Goal: Check status: Check status

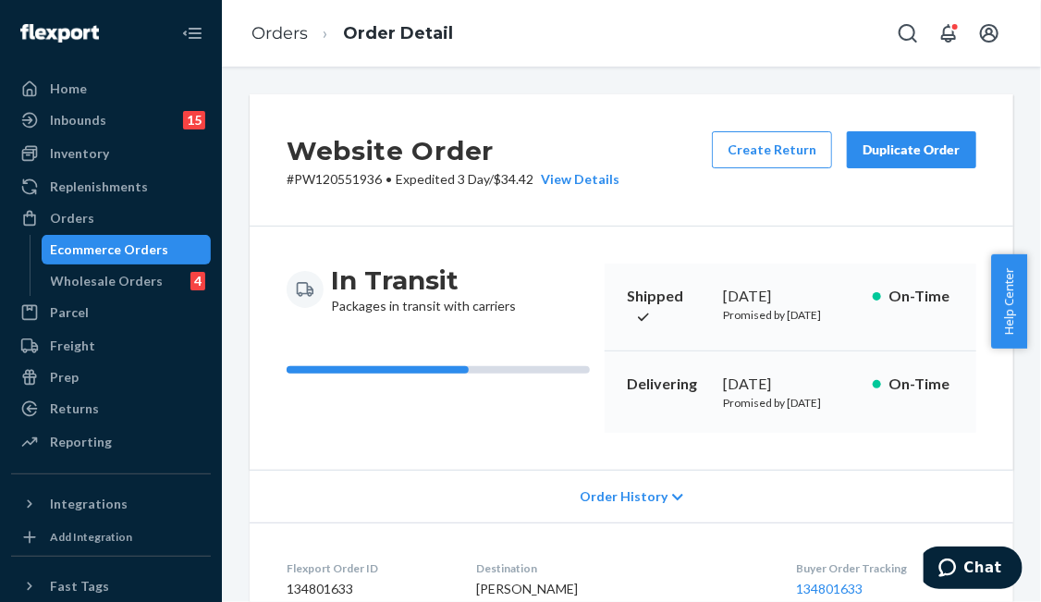
scroll to position [2682, 0]
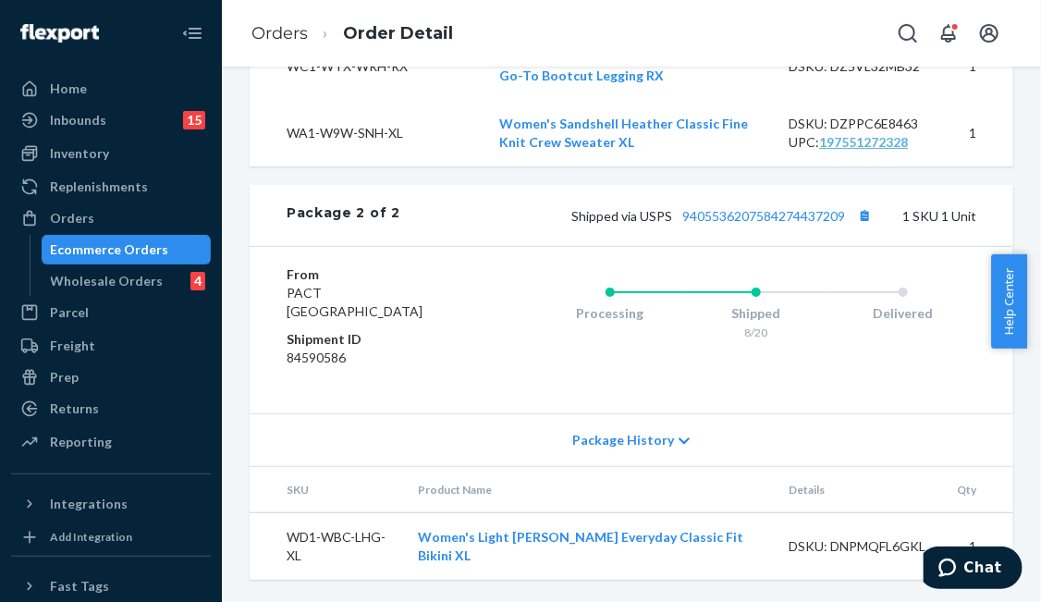
drag, startPoint x: 112, startPoint y: 215, endPoint x: 214, endPoint y: 222, distance: 101.9
click at [112, 215] on div "Orders" at bounding box center [111, 218] width 196 height 26
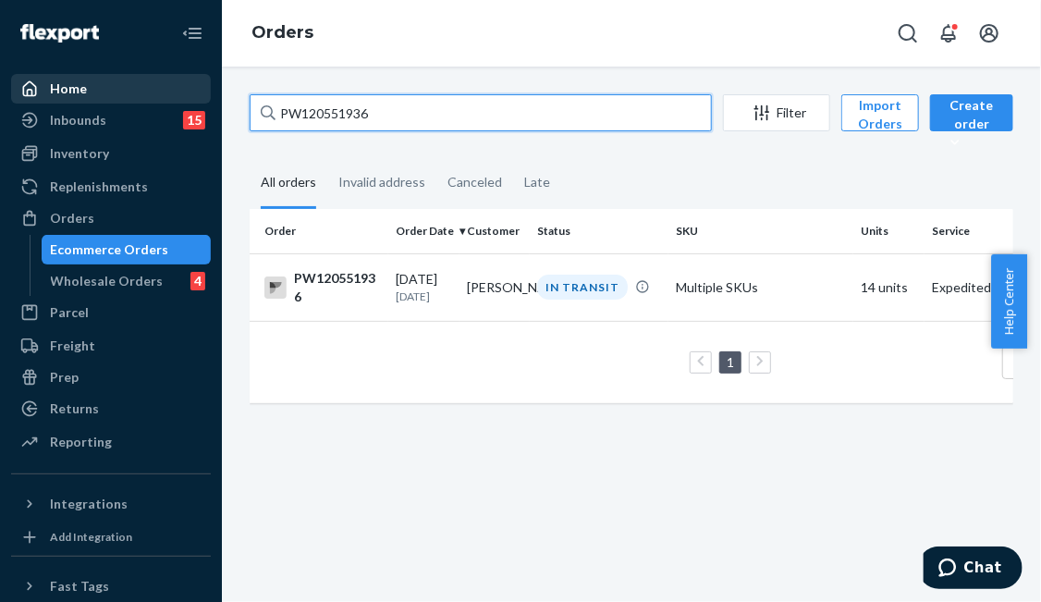
drag, startPoint x: 297, startPoint y: 108, endPoint x: 137, endPoint y: 90, distance: 161.0
click at [143, 93] on div "Home Inbounds 15 Shipping Plans Problems 15 Inventory Products Branded Packagin…" at bounding box center [520, 301] width 1041 height 602
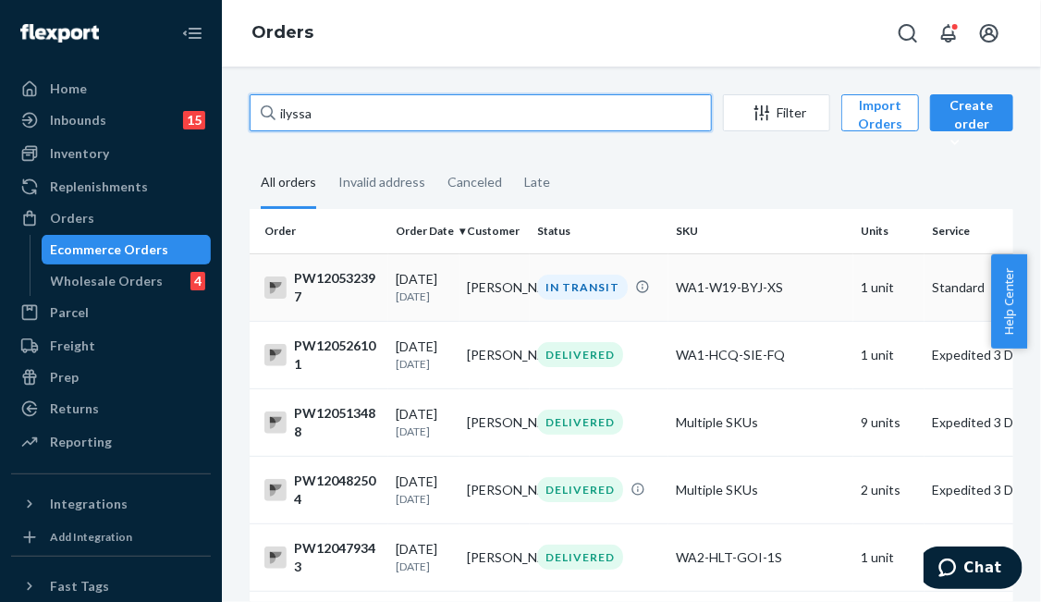
type input "ilyssa"
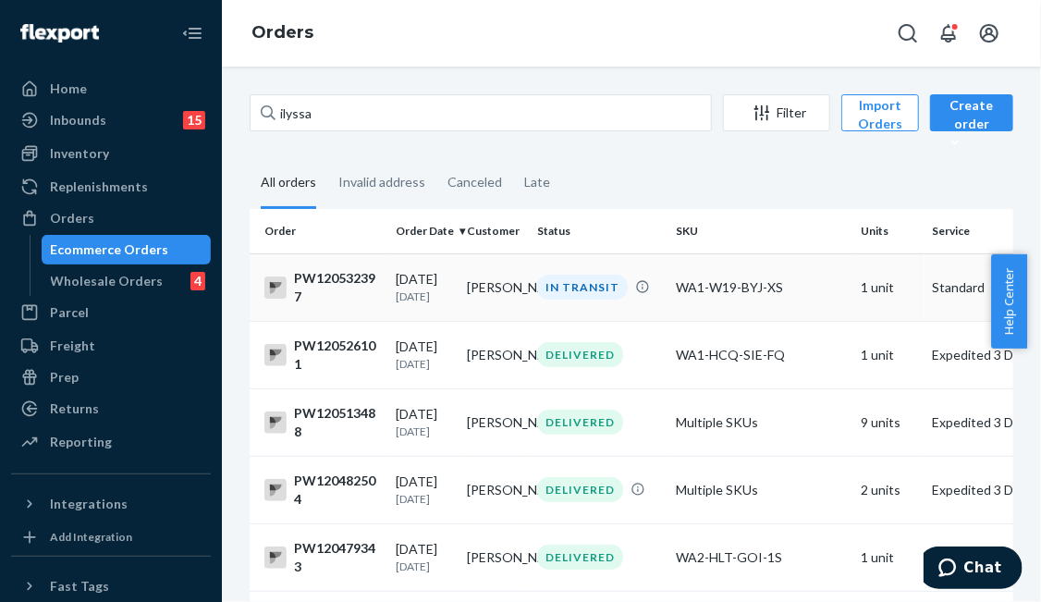
click at [607, 289] on div "IN TRANSIT" at bounding box center [582, 287] width 91 height 25
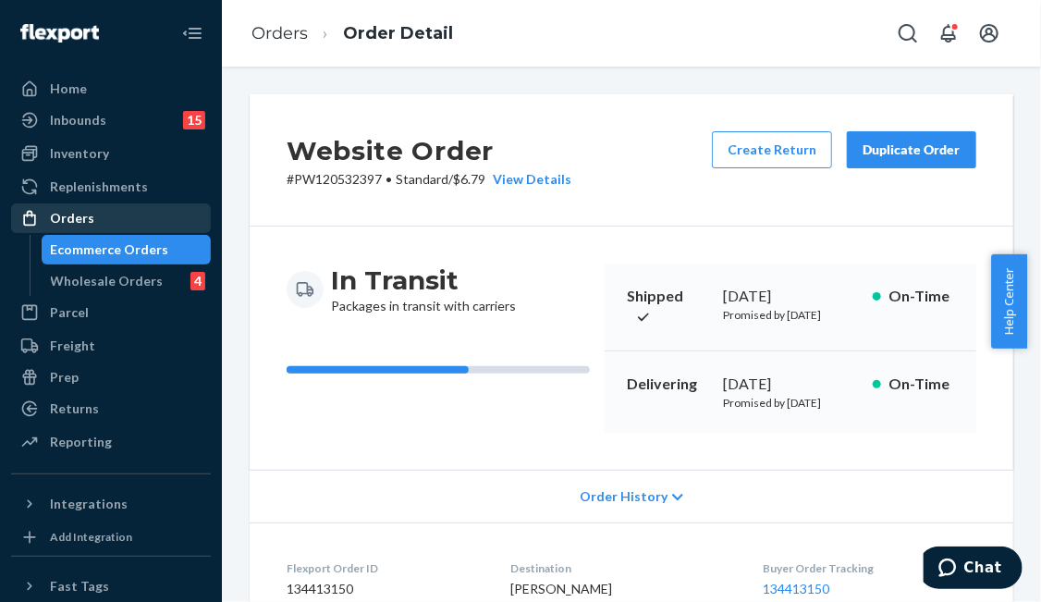
click at [152, 225] on div "Orders" at bounding box center [111, 218] width 196 height 26
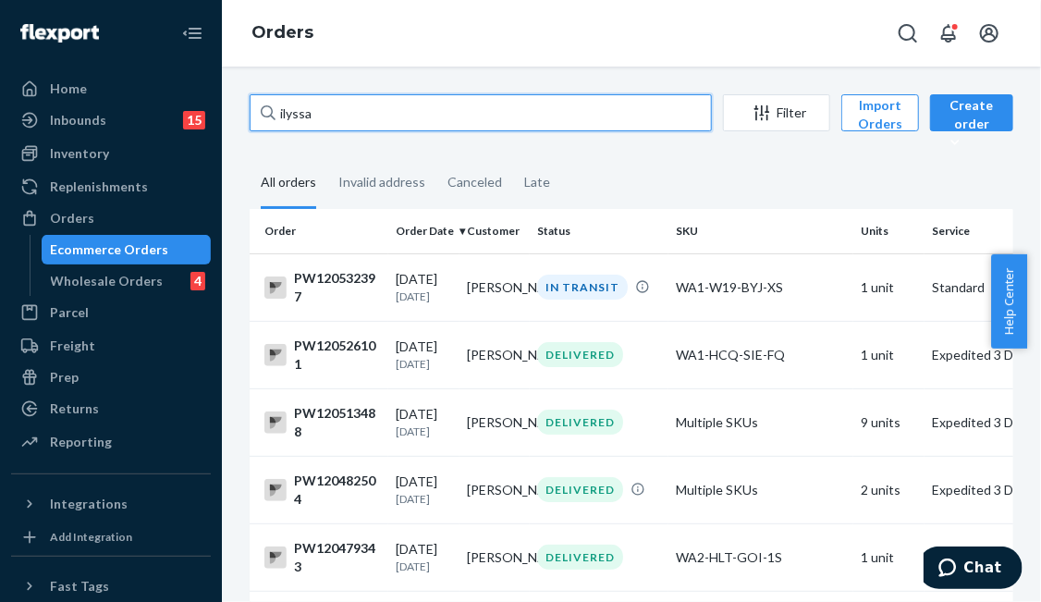
drag, startPoint x: 238, startPoint y: 100, endPoint x: 284, endPoint y: 101, distance: 46.2
paste input "PW120531184"
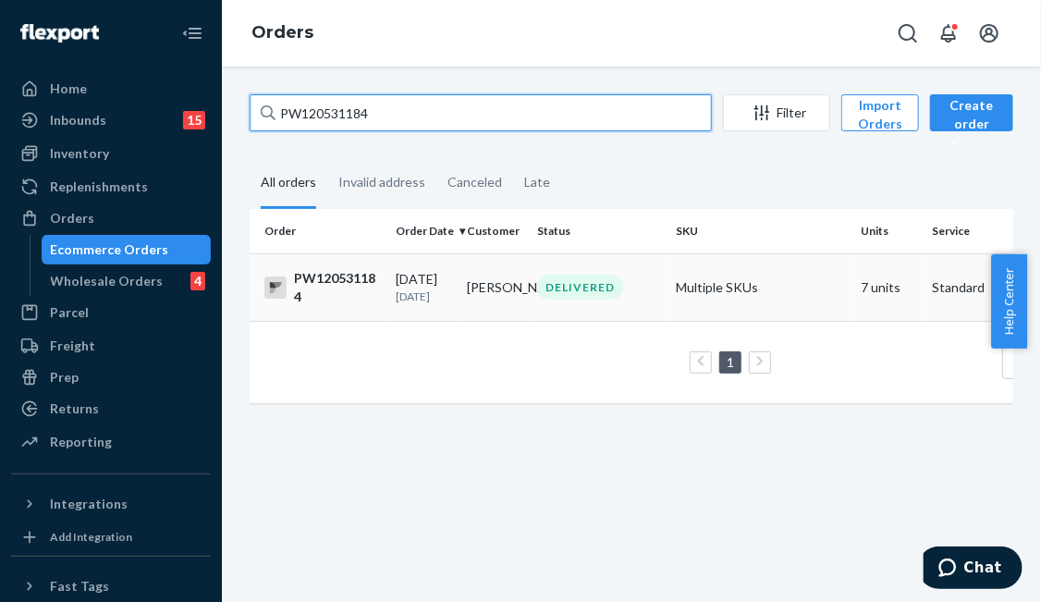
type input "PW120531184"
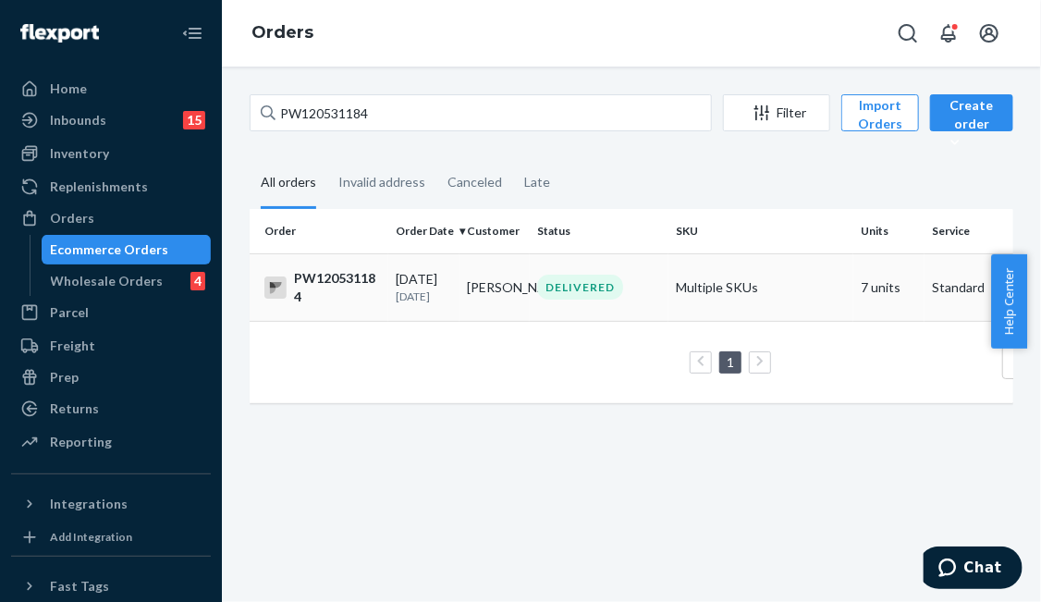
click at [592, 280] on div "DELIVERED" at bounding box center [580, 287] width 86 height 25
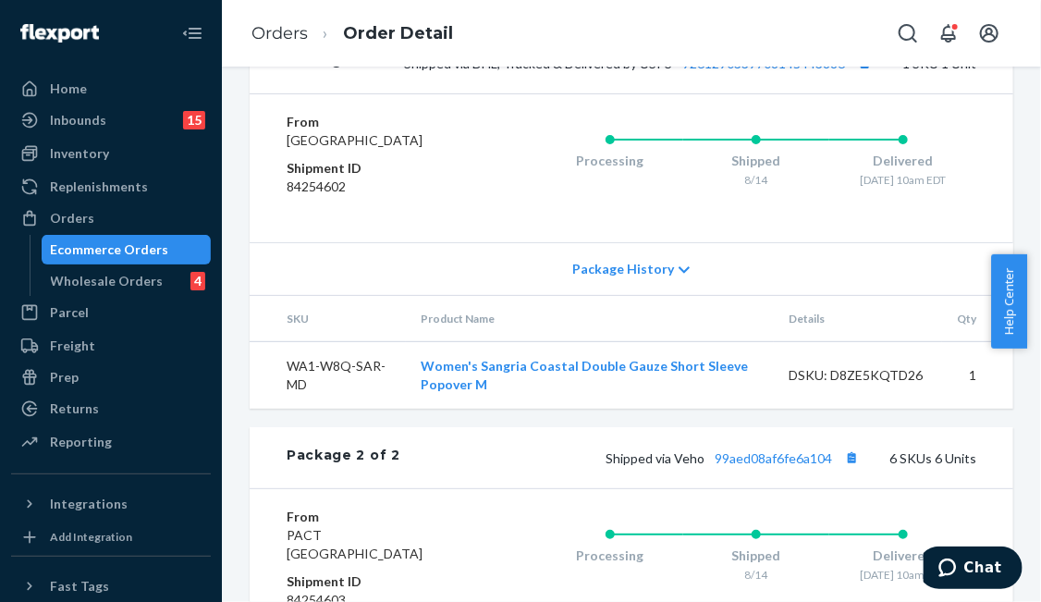
scroll to position [1281, 0]
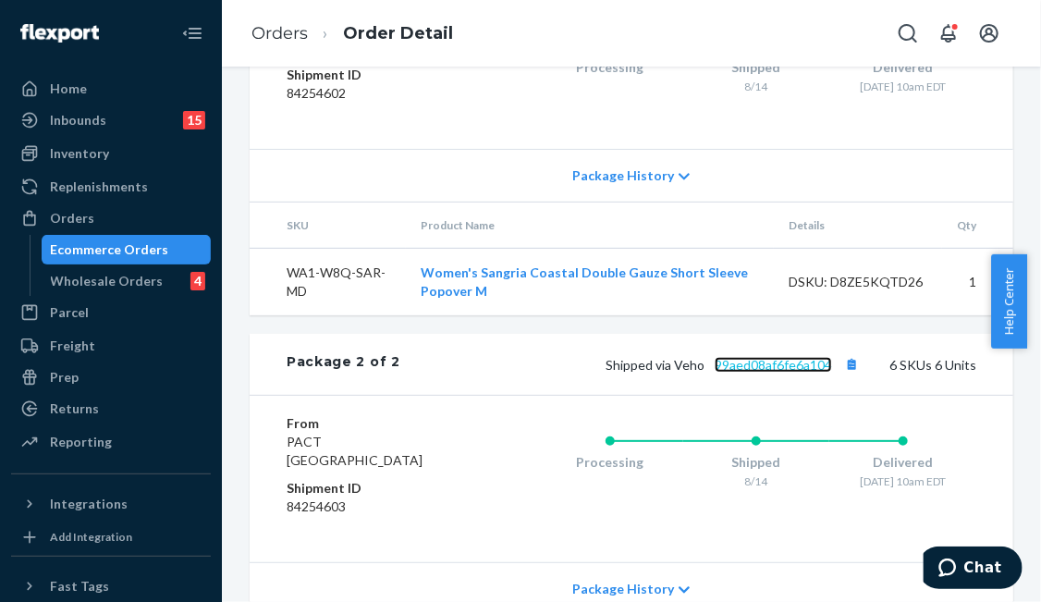
click at [784, 373] on link "99aed08af6fe6a104" at bounding box center [773, 365] width 117 height 16
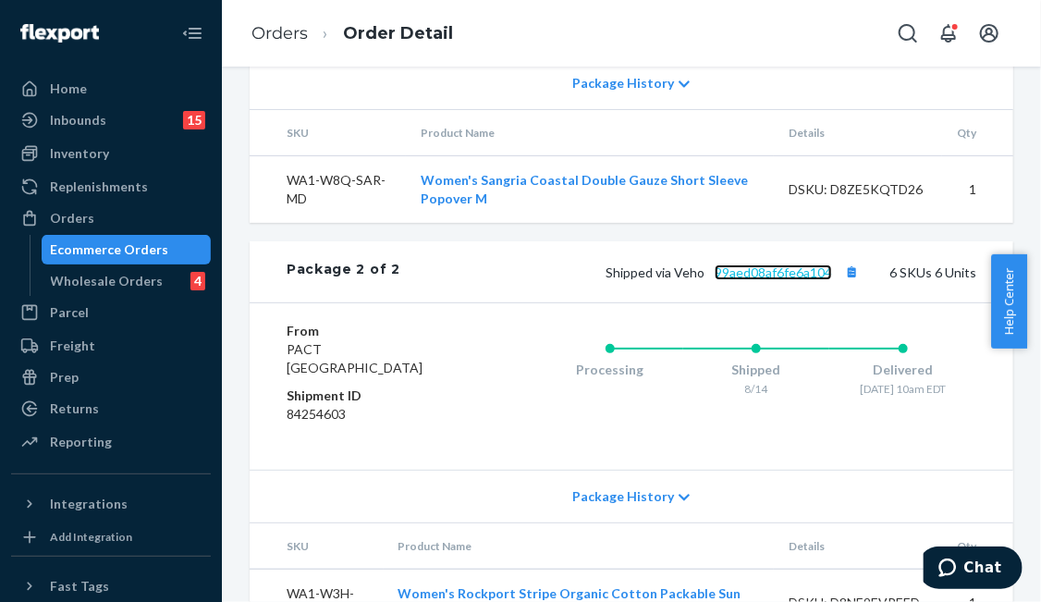
scroll to position [1188, 0]
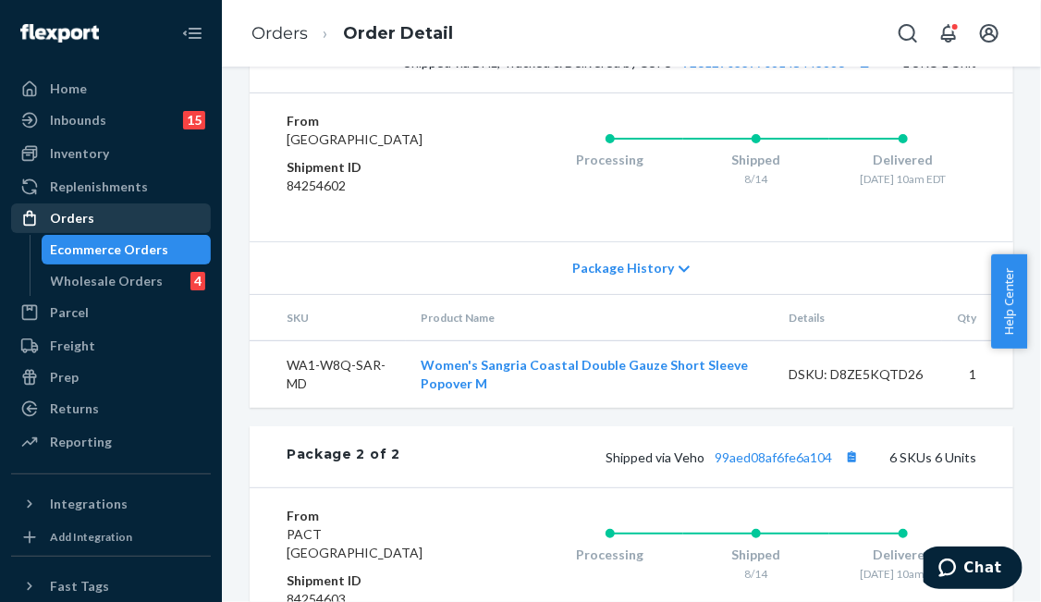
click at [138, 206] on div "Orders" at bounding box center [111, 218] width 196 height 26
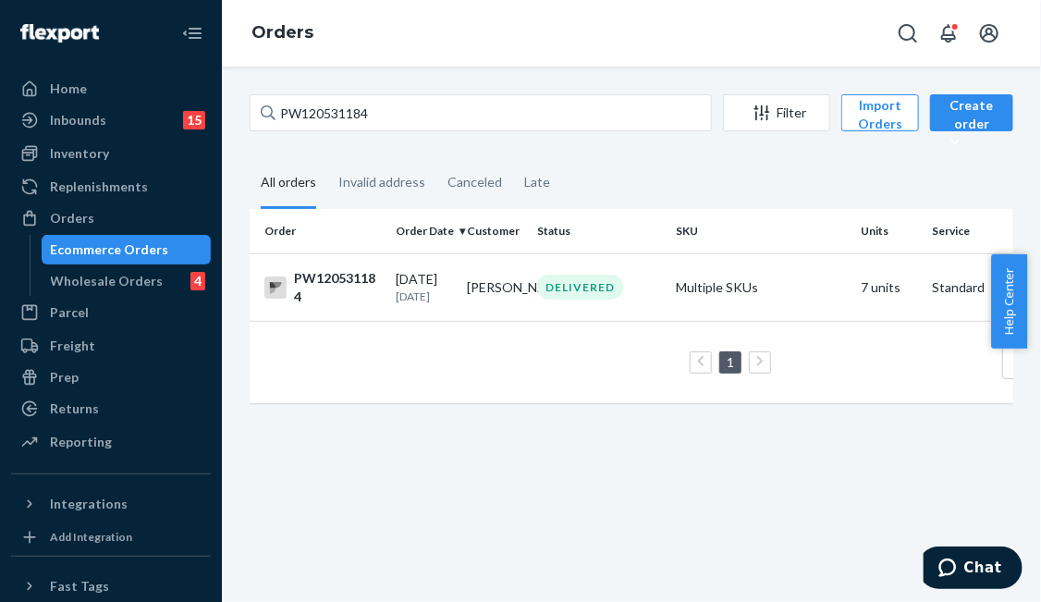
drag, startPoint x: 403, startPoint y: 92, endPoint x: 364, endPoint y: 104, distance: 40.7
click at [347, 93] on div "PW120531184 Filter Import Orders Create order Ecommerce order Removal order All…" at bounding box center [631, 334] width 819 height 535
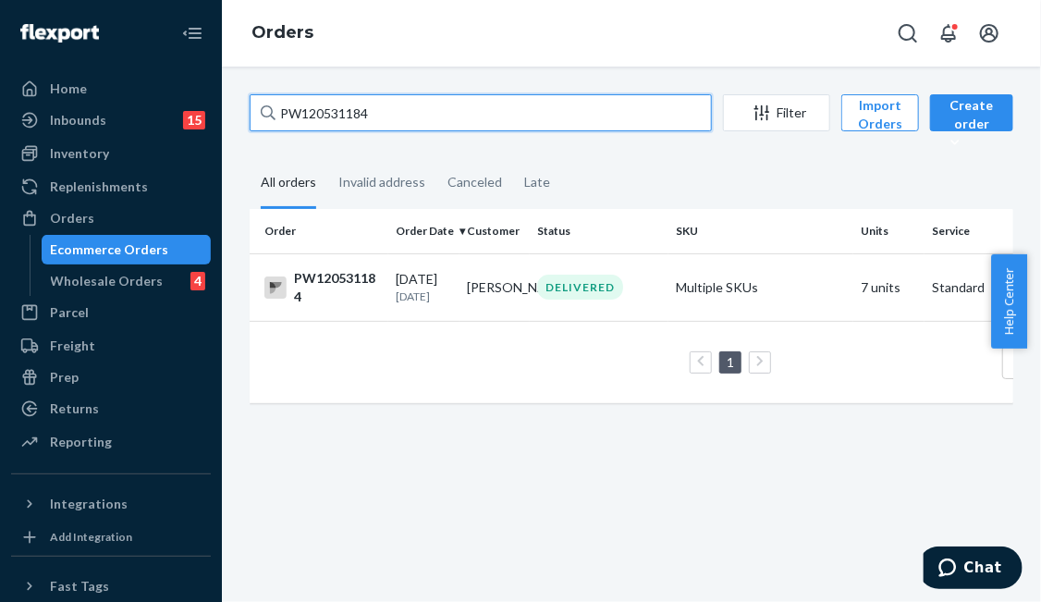
drag, startPoint x: 388, startPoint y: 105, endPoint x: 158, endPoint y: 104, distance: 230.3
click at [158, 104] on div "Home Inbounds 15 Shipping Plans Problems 15 Inventory Products Branded Packagin…" at bounding box center [520, 301] width 1041 height 602
paste input "52546"
type input "PW120552546"
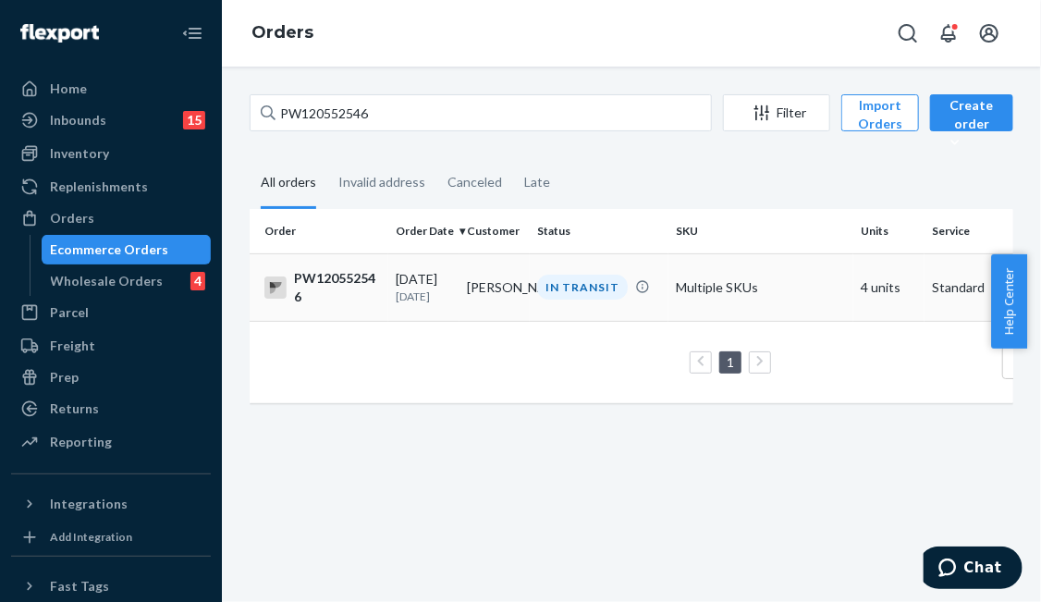
click at [553, 277] on div "IN TRANSIT" at bounding box center [582, 287] width 91 height 25
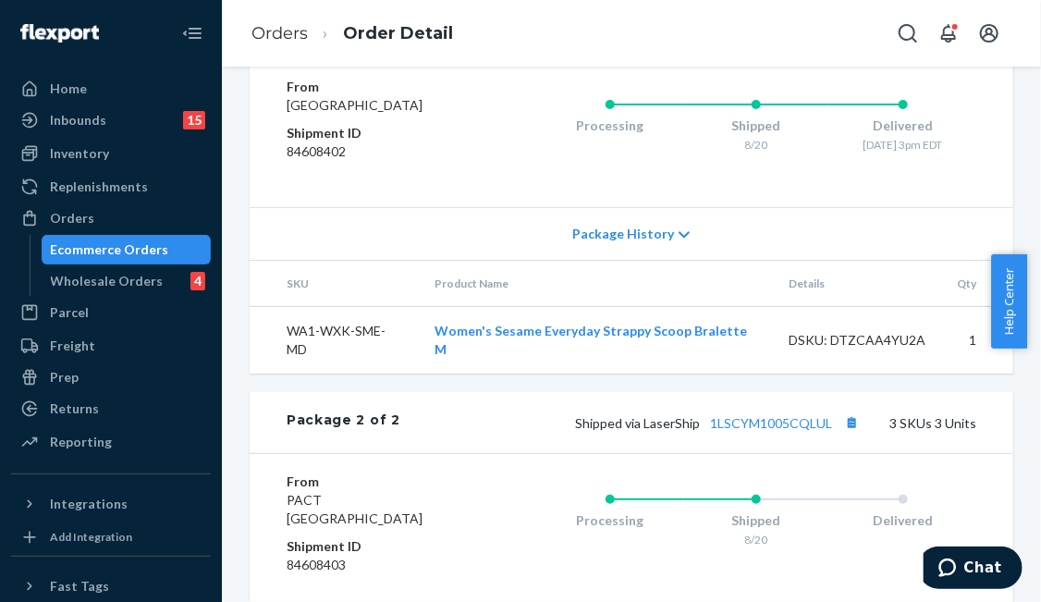
scroll to position [1202, 0]
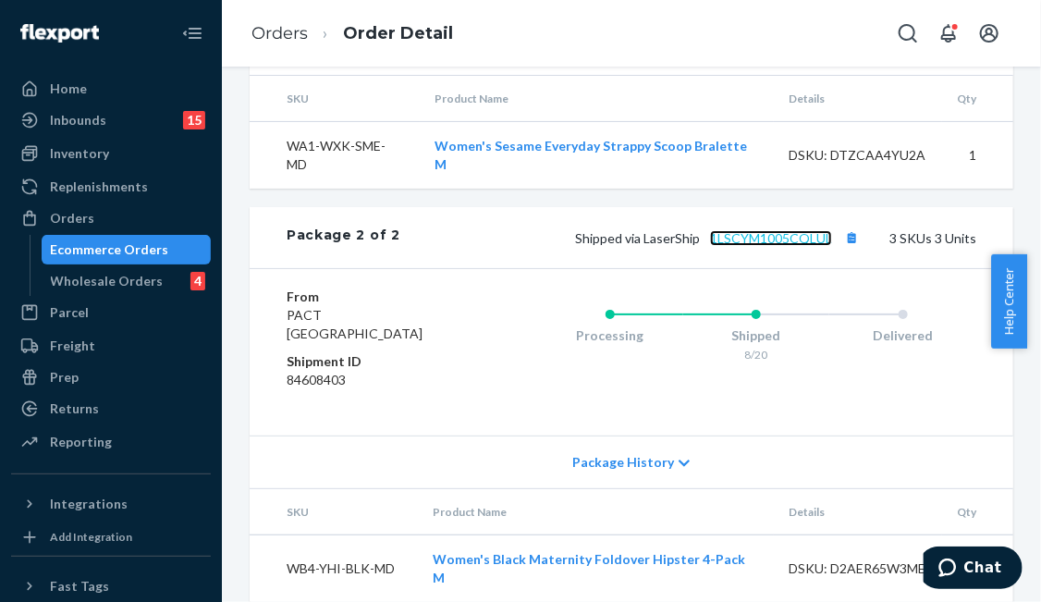
click at [758, 240] on link "1LSCYM1005CQLUL" at bounding box center [771, 238] width 122 height 16
click at [118, 215] on div "Orders" at bounding box center [111, 218] width 196 height 26
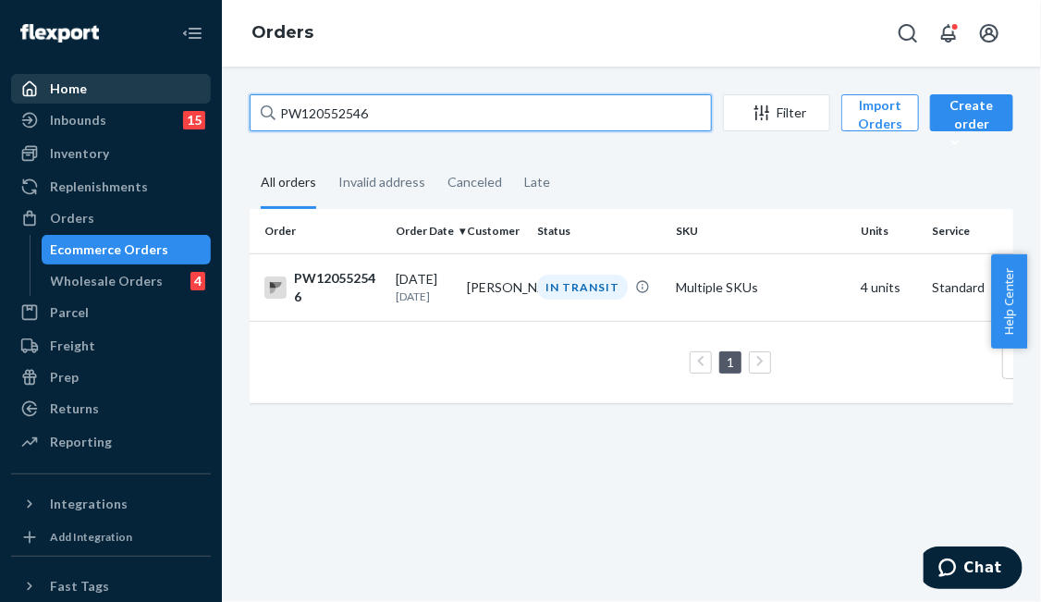
drag, startPoint x: 411, startPoint y: 114, endPoint x: 53, endPoint y: 81, distance: 359.3
click at [57, 83] on div "Home Inbounds 15 Shipping Plans Problems 15 Inventory Products Branded Packagin…" at bounding box center [520, 301] width 1041 height 602
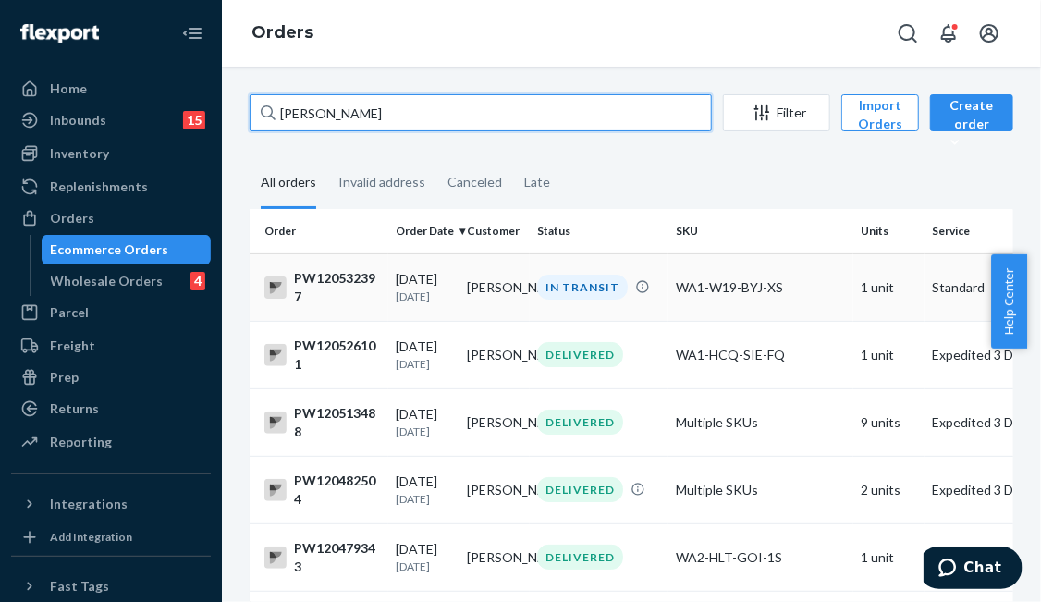
type input "[PERSON_NAME]"
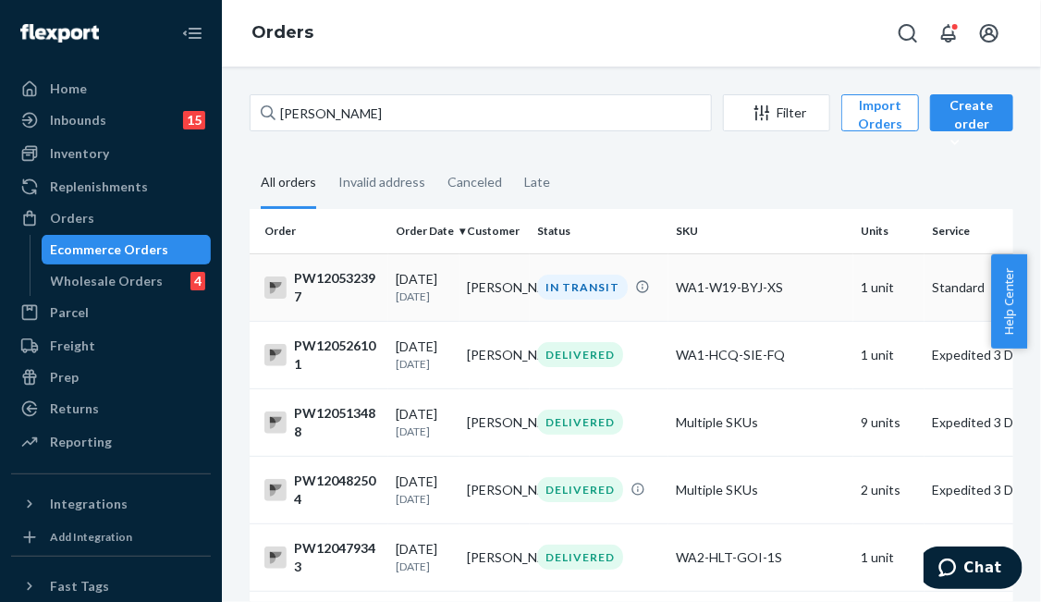
click at [592, 302] on td "IN TRANSIT" at bounding box center [599, 287] width 139 height 68
